Goal: Information Seeking & Learning: Learn about a topic

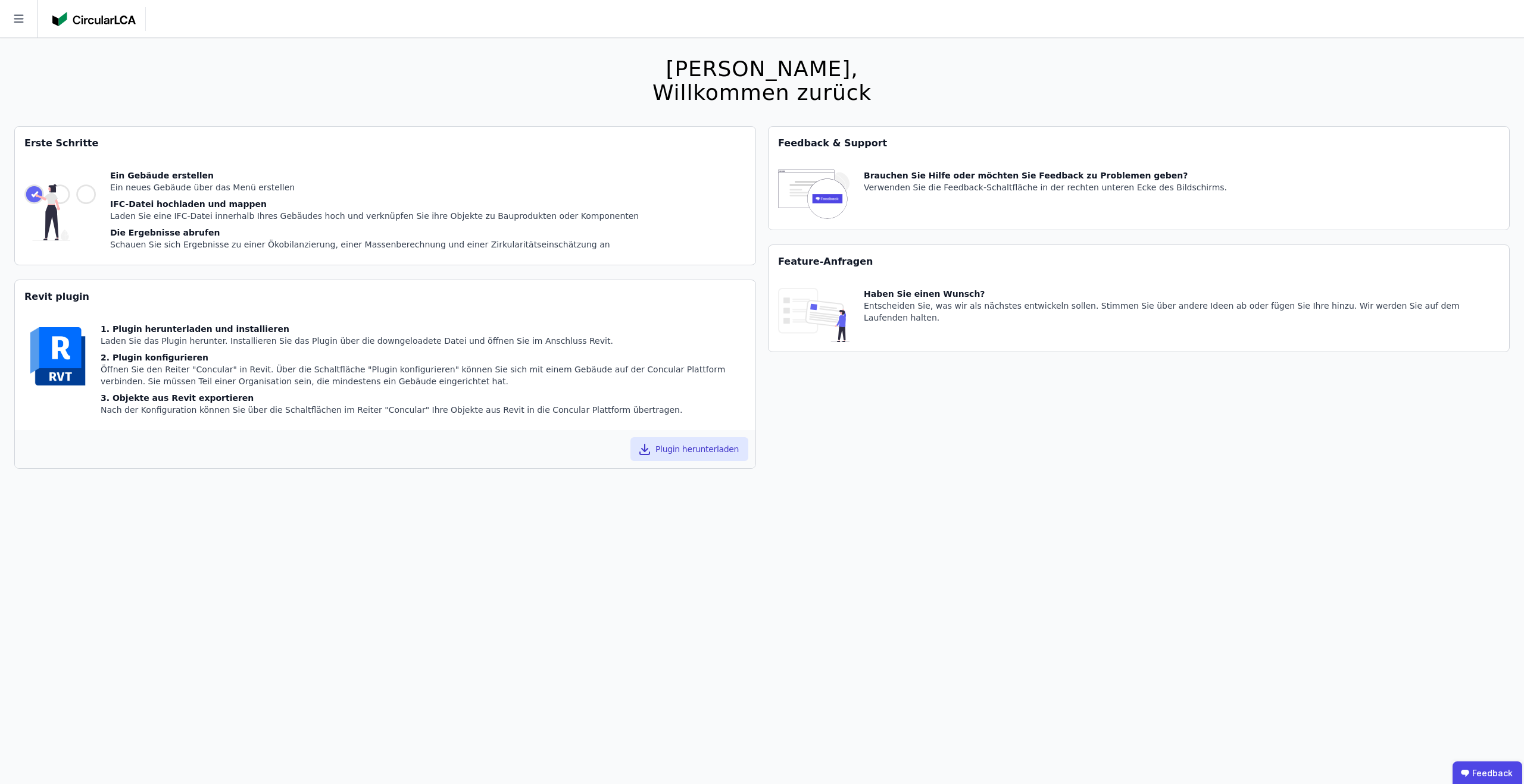
click at [14, 15] on icon at bounding box center [18, 19] width 10 height 8
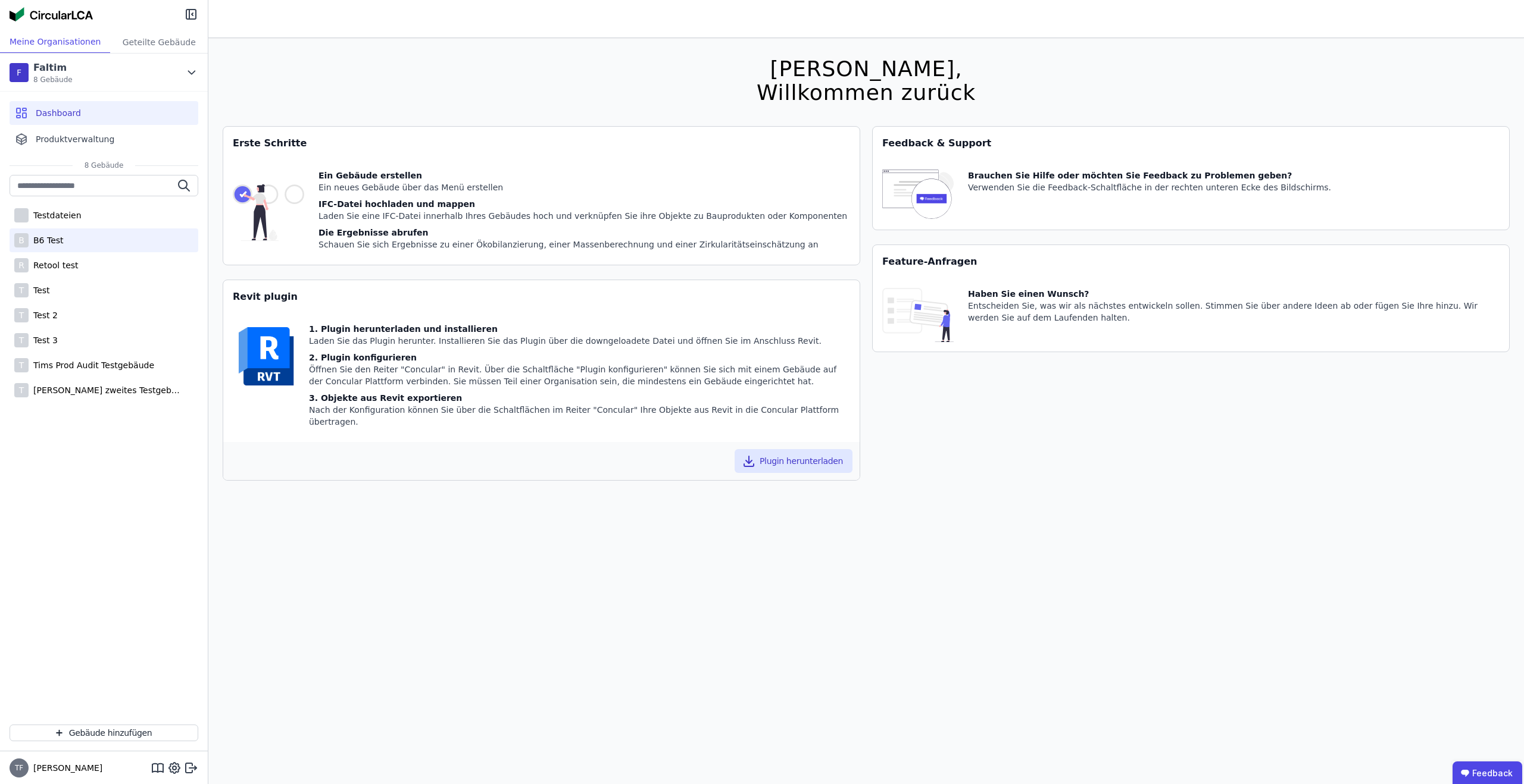
click at [70, 245] on div "B B6 Test" at bounding box center [104, 240] width 189 height 23
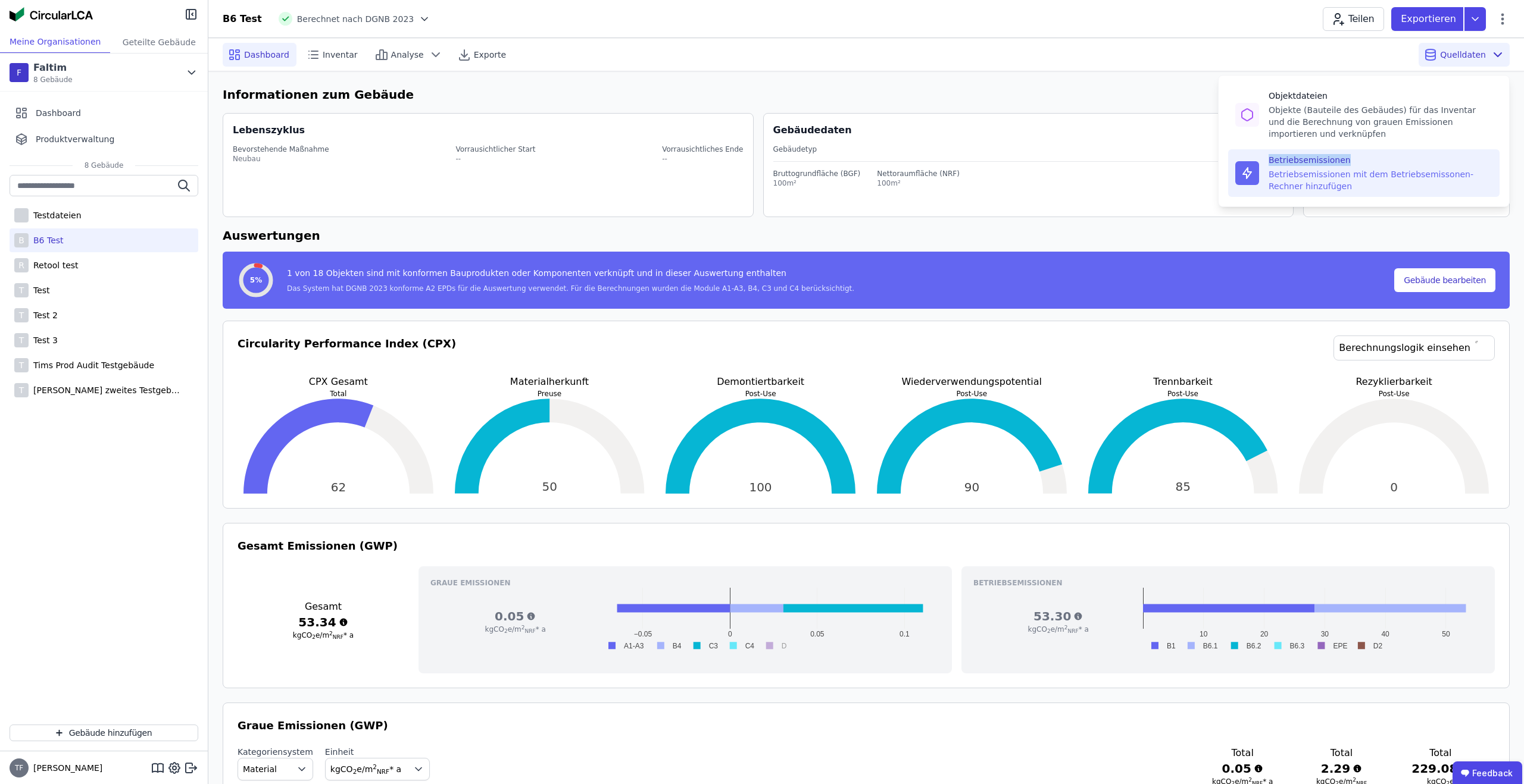
click at [1397, 154] on div "Betriebsemissionen" at bounding box center [1380, 160] width 224 height 12
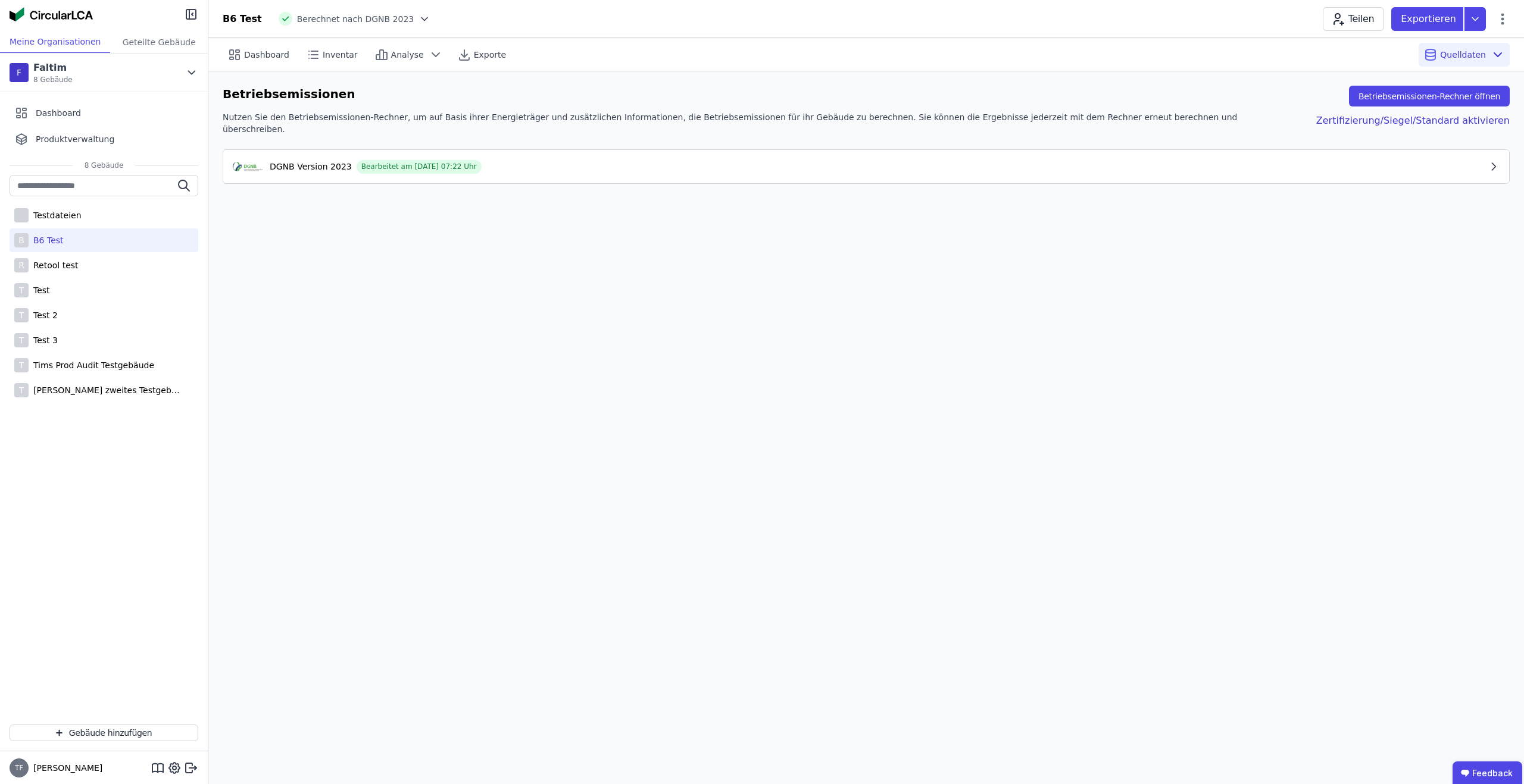
click at [1206, 166] on div "DGNB Version 2023 Bearbeitet am [DATE] 07:22 Uhr" at bounding box center [860, 167] width 1254 height 14
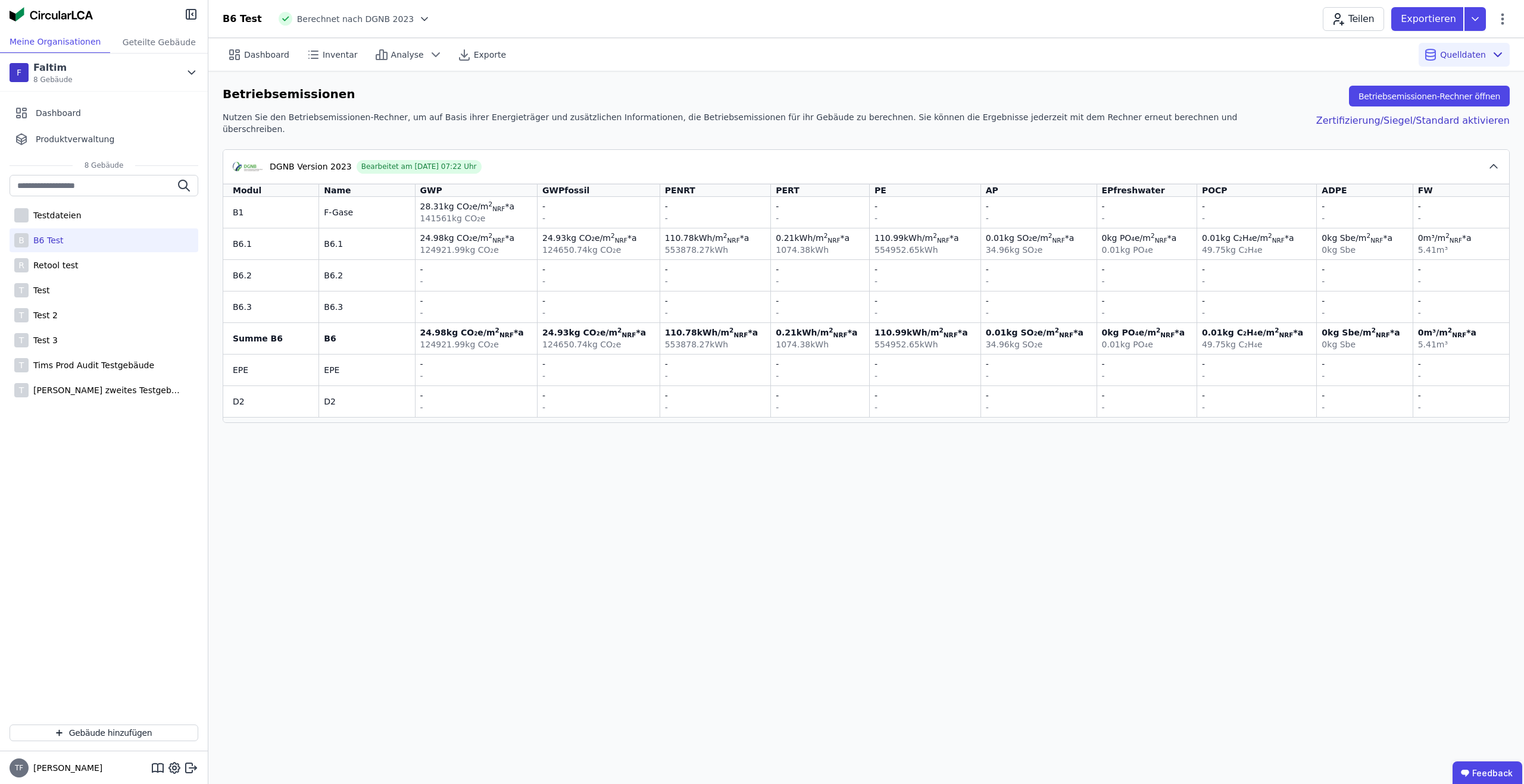
click at [1193, 160] on div "DGNB Version 2023 Bearbeitet am [DATE] 07:22 Uhr" at bounding box center [860, 167] width 1254 height 14
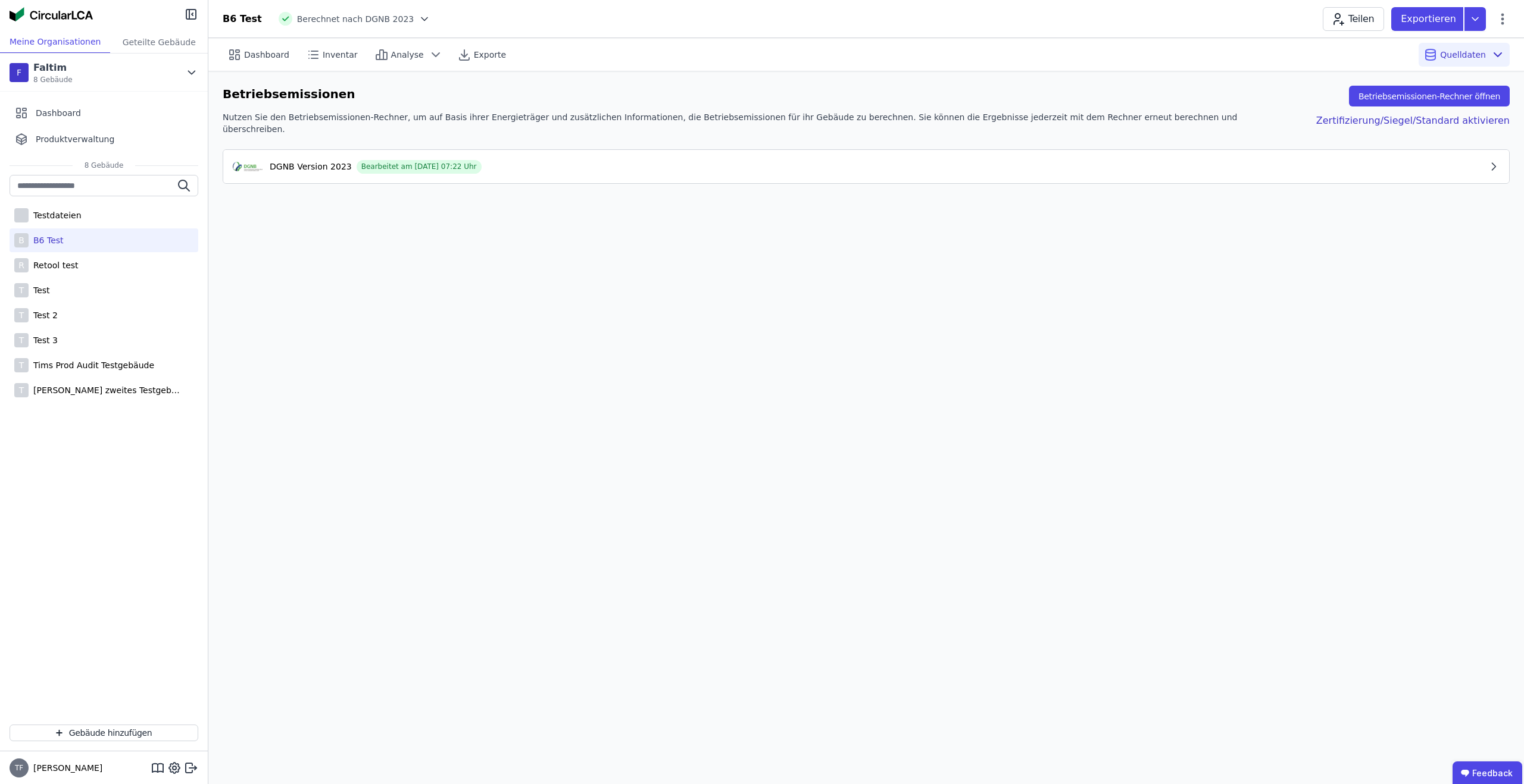
click at [1305, 160] on div "DGNB Version 2023 Bearbeitet am [DATE] 07:22 Uhr" at bounding box center [860, 167] width 1254 height 14
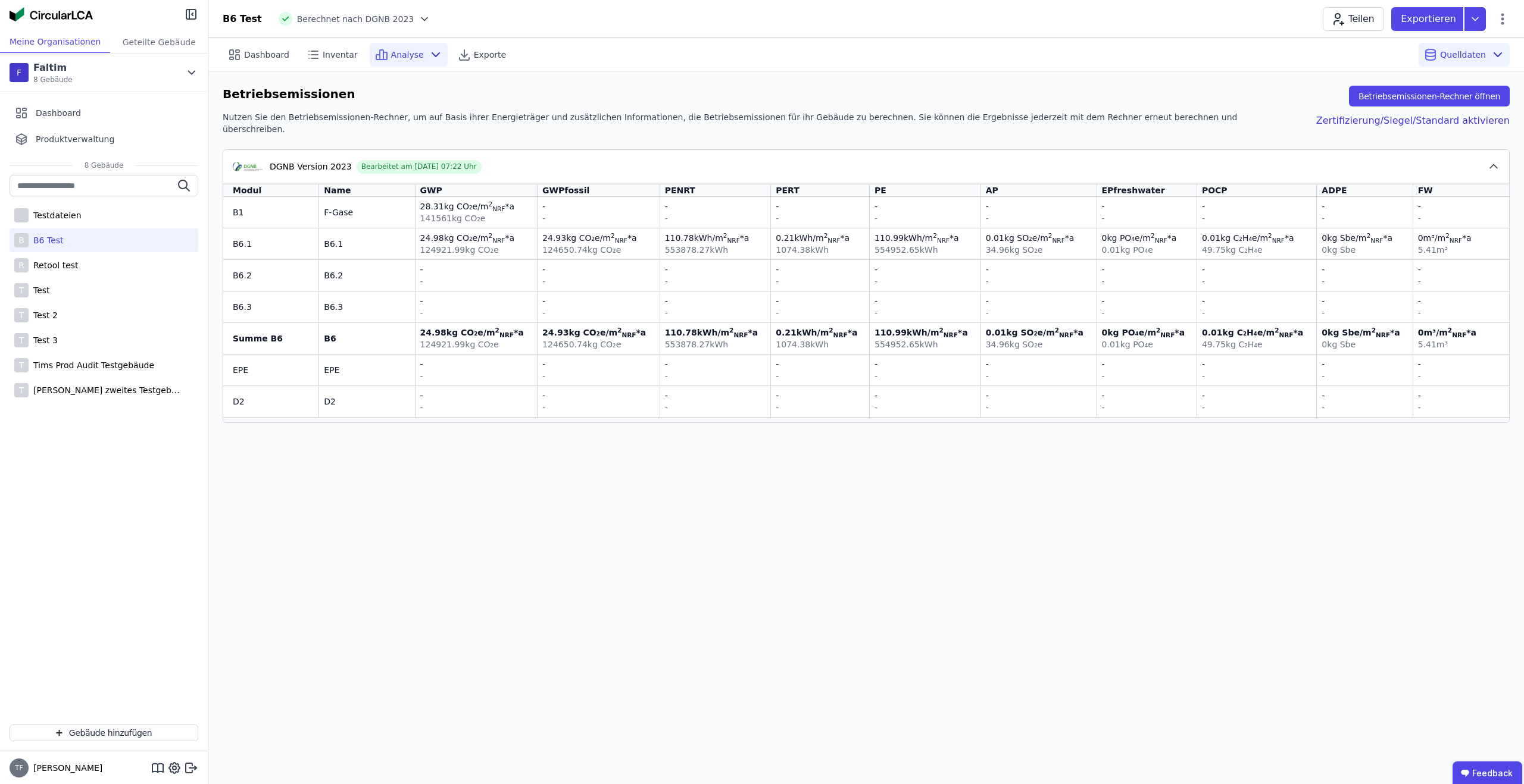
click at [428, 62] on div "Analyse" at bounding box center [408, 55] width 78 height 23
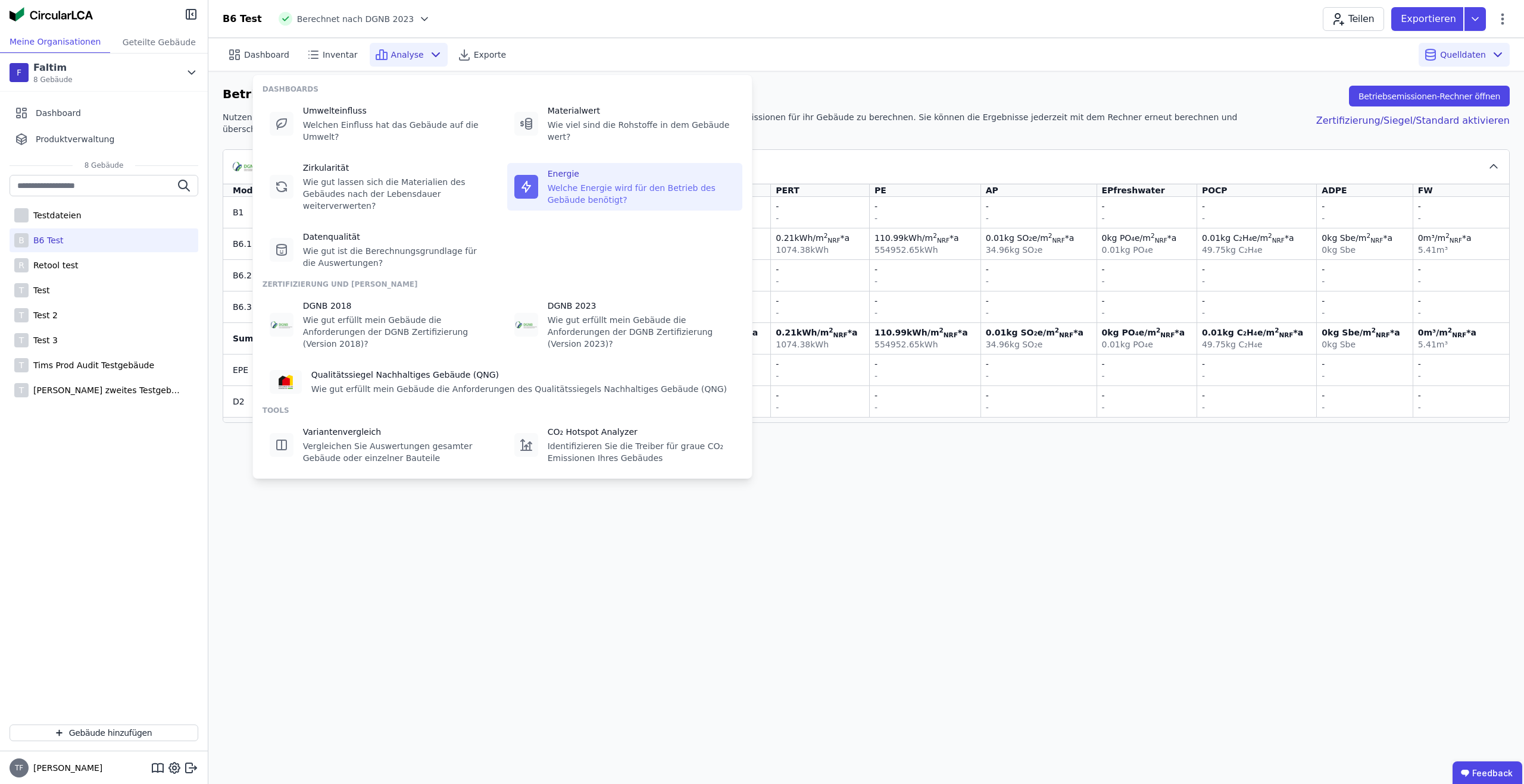
click at [656, 186] on div "Welche Energie wird für den Betrieb des Gebäude benötigt?" at bounding box center [641, 194] width 188 height 23
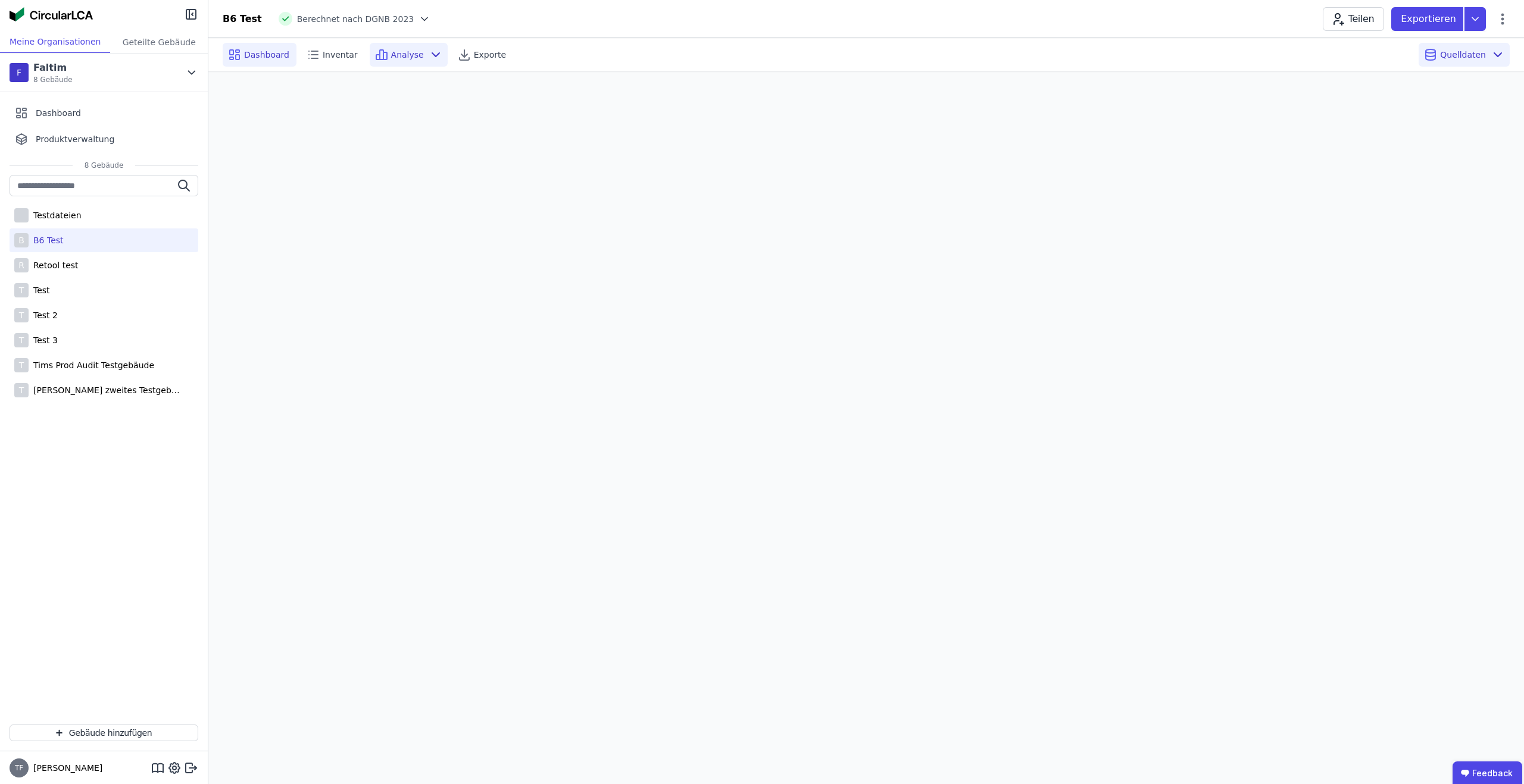
click at [260, 50] on span "Dashboard" at bounding box center [267, 54] width 45 height 12
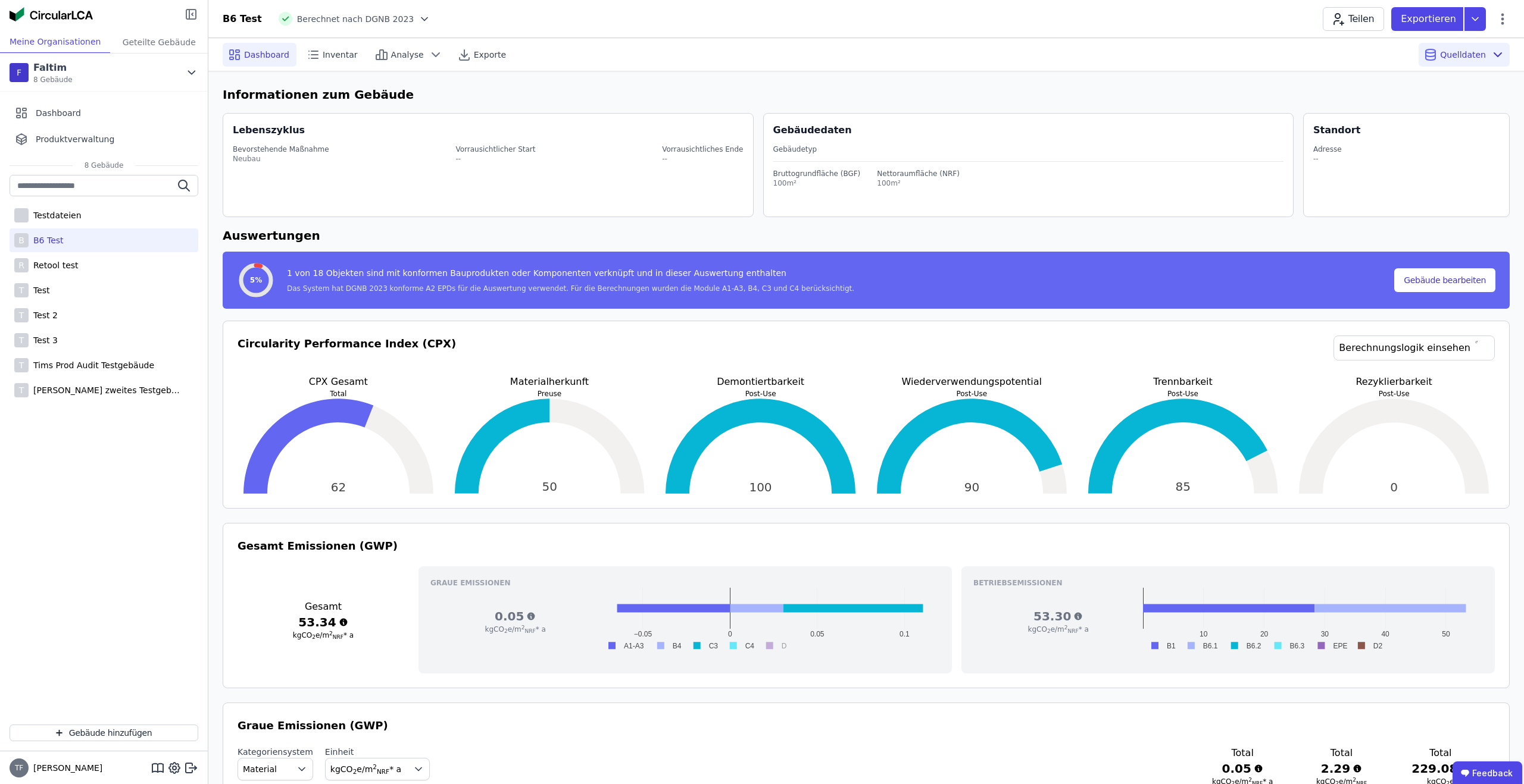
click at [193, 13] on icon at bounding box center [191, 14] width 14 height 14
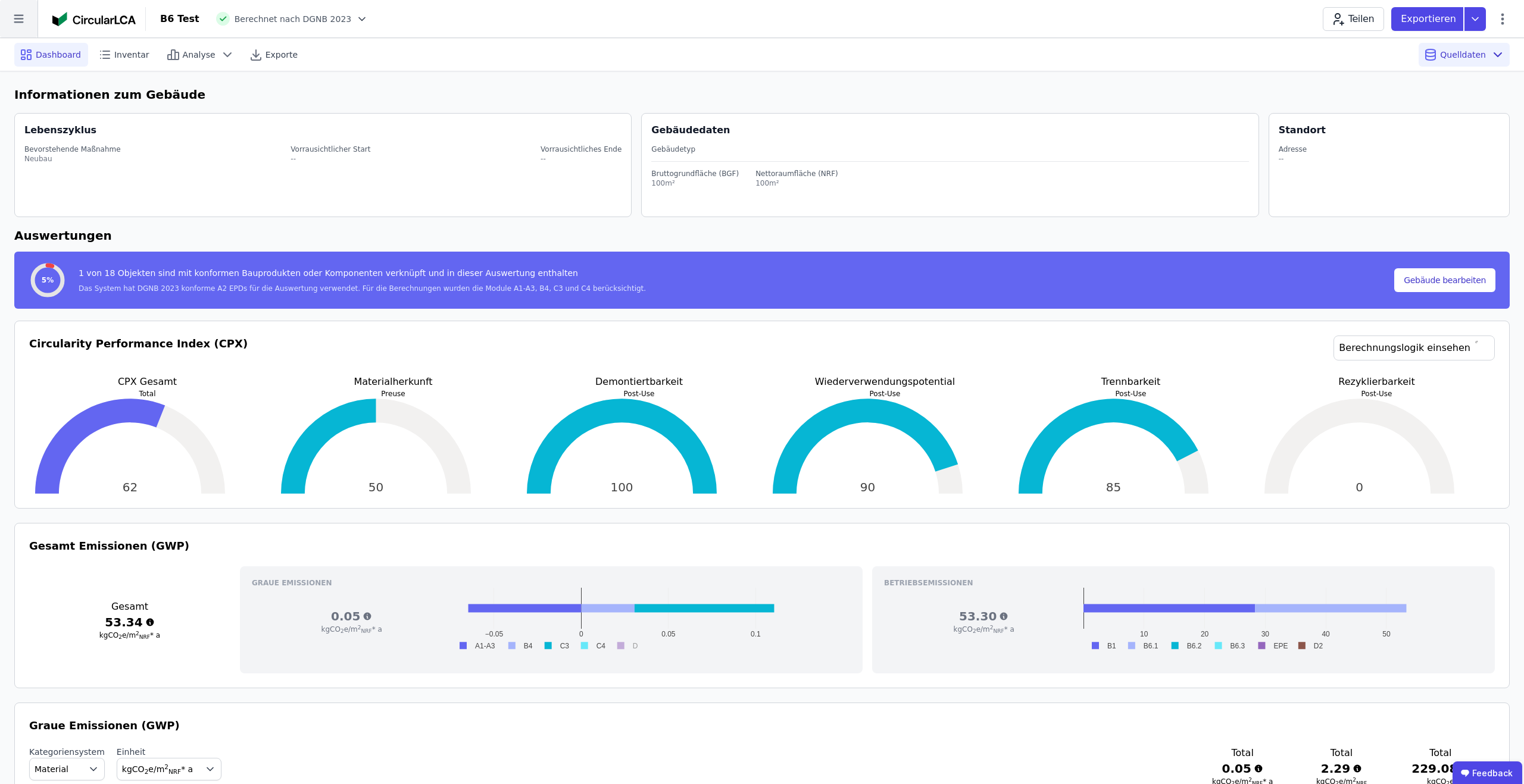
click at [16, 19] on icon at bounding box center [18, 19] width 10 height 8
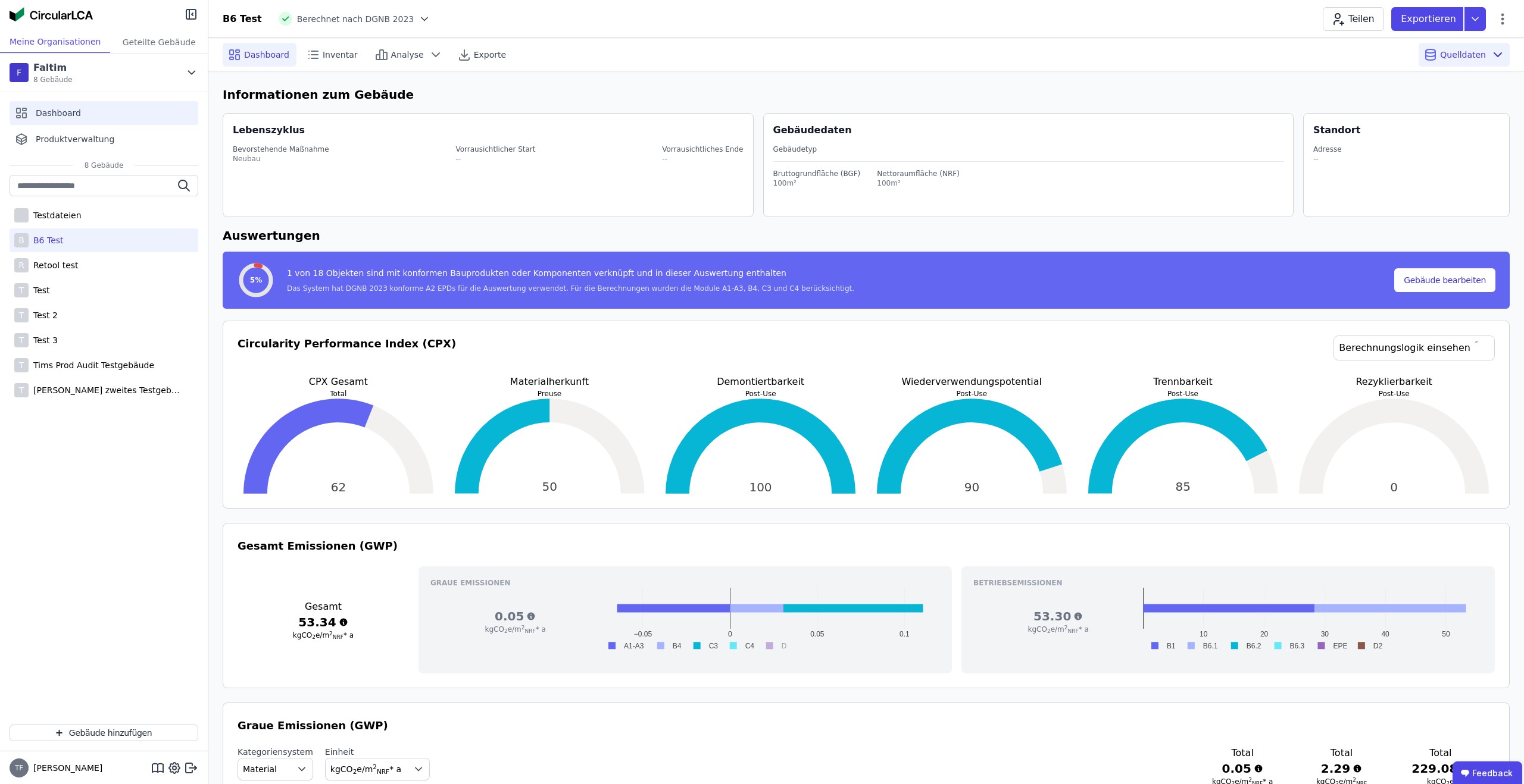
click at [84, 115] on div "Dashboard" at bounding box center [104, 113] width 189 height 23
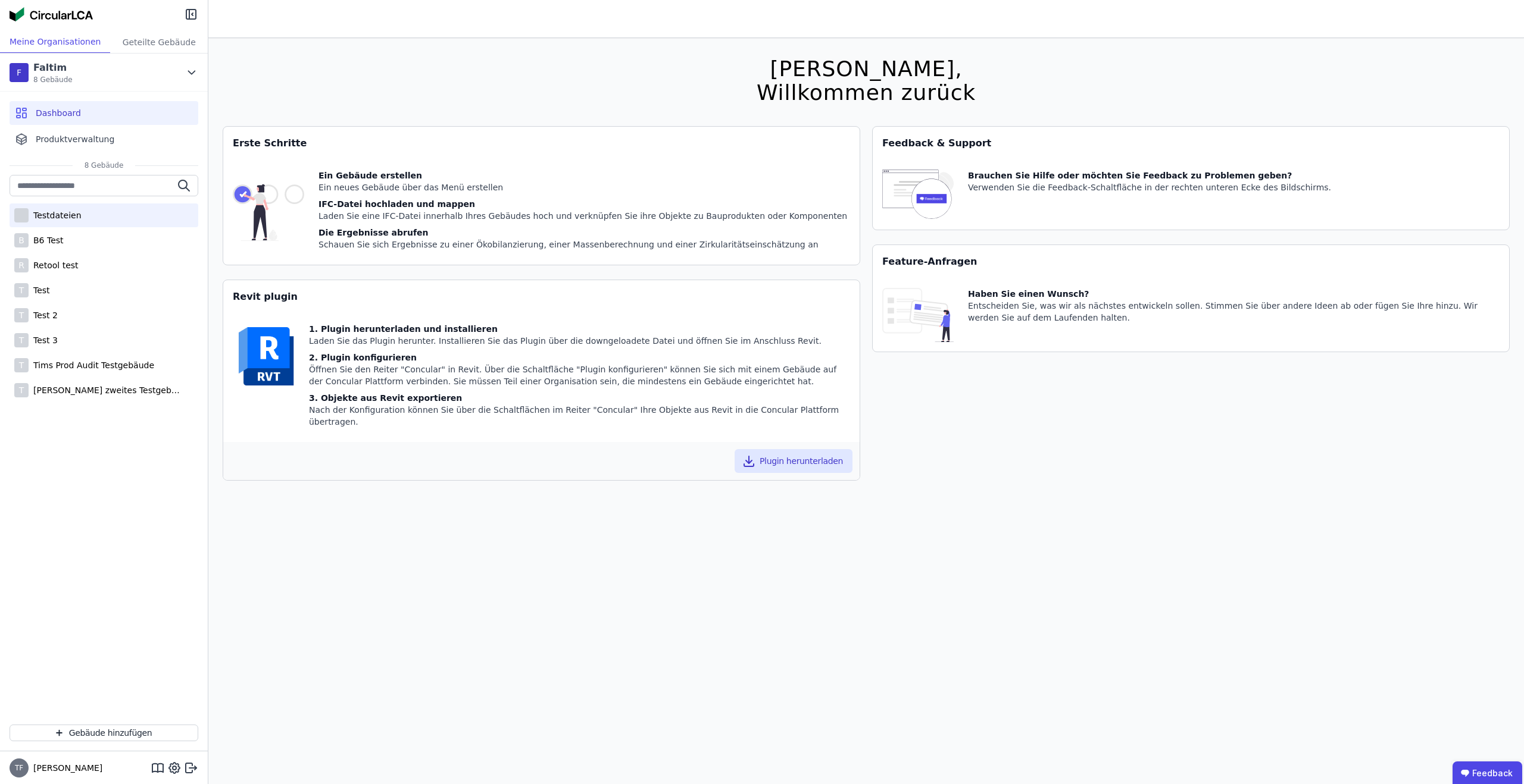
click at [85, 223] on div "Testdateien" at bounding box center [104, 216] width 189 height 23
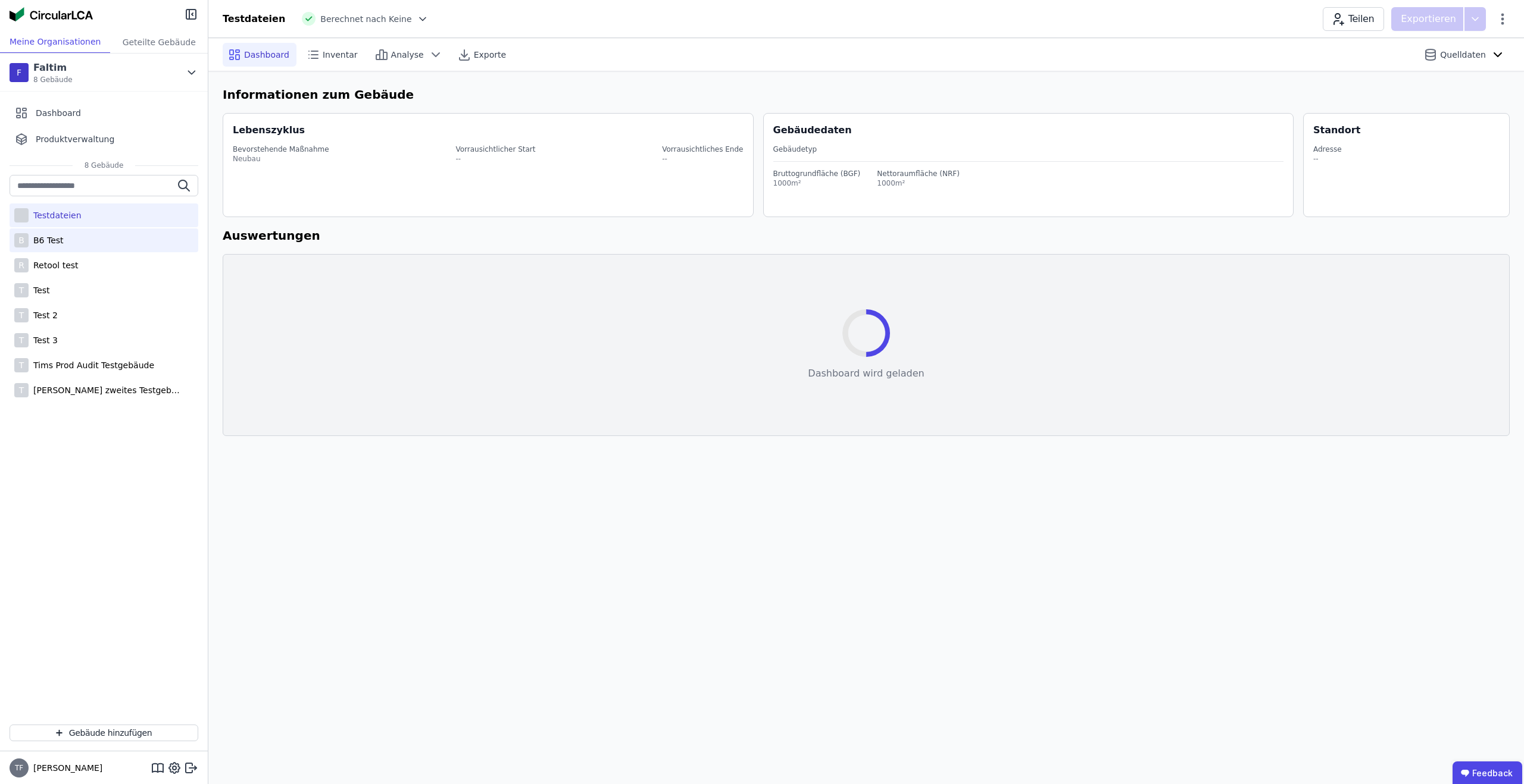
click at [73, 237] on div "B B6 Test" at bounding box center [104, 240] width 189 height 23
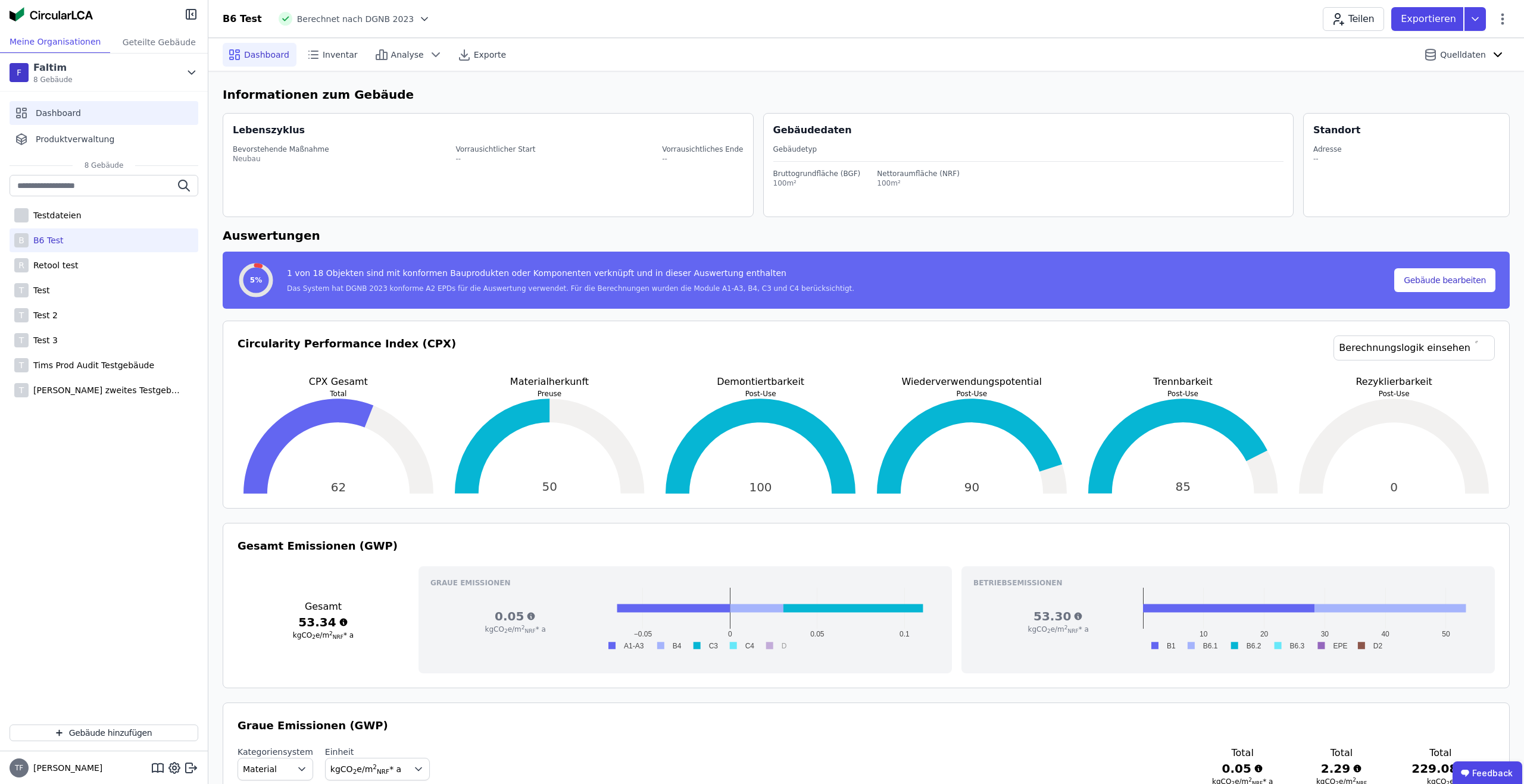
click at [78, 120] on div "Dashboard" at bounding box center [104, 113] width 189 height 23
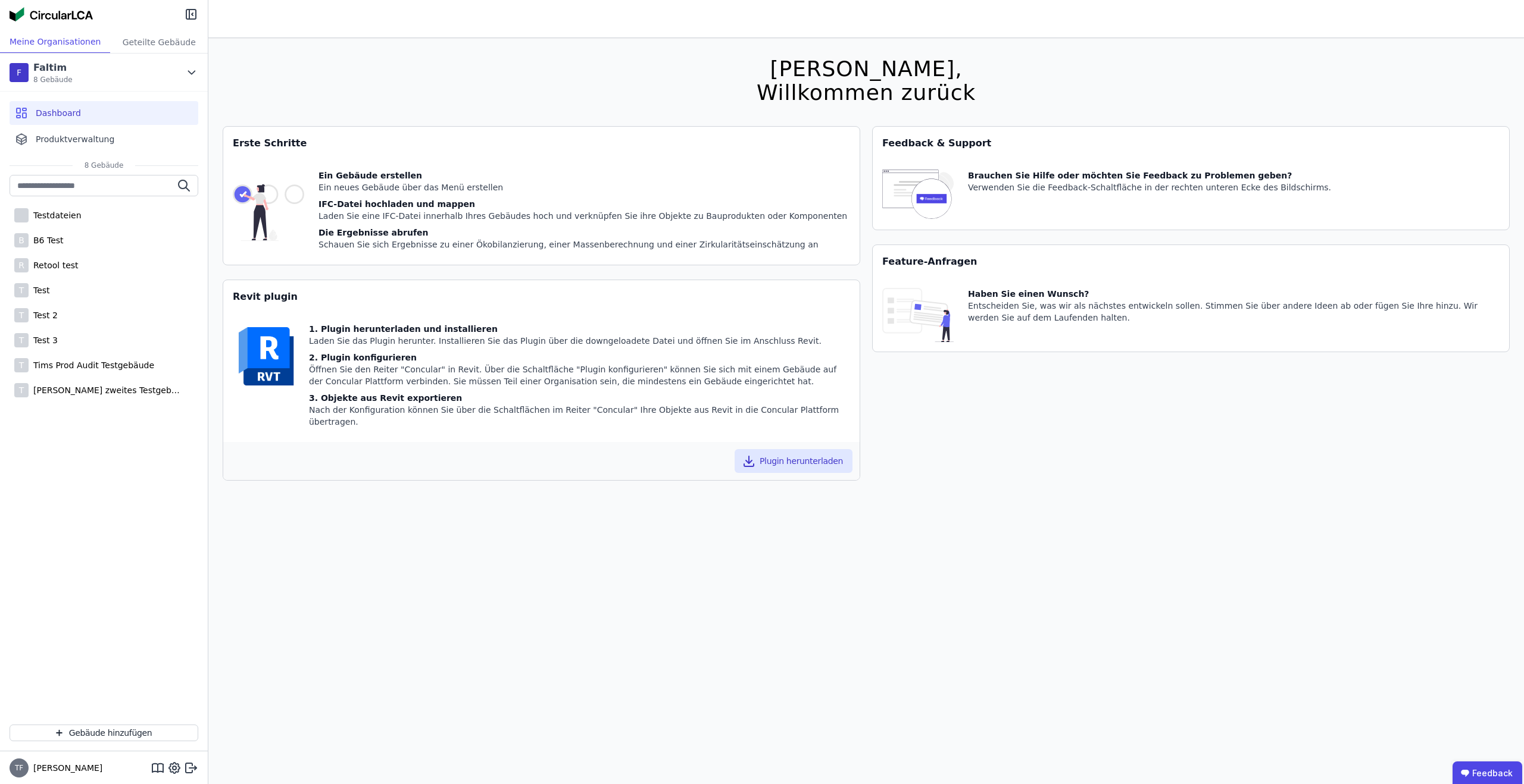
scroll to position [38, 0]
